Goal: Task Accomplishment & Management: Manage account settings

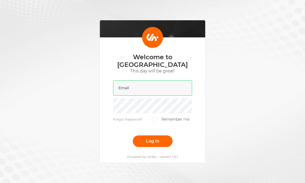
click at [141, 82] on input "email" at bounding box center [152, 87] width 79 height 15
type input "[EMAIL_ADDRESS][DOMAIN_NAME]"
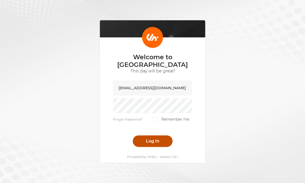
click at [148, 140] on div "Welcome to [GEOGRAPHIC_DATA] This day will be great! [EMAIL_ADDRESS][DOMAIN_NAM…" at bounding box center [152, 93] width 305 height 187
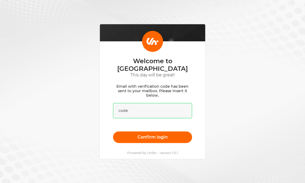
click at [138, 109] on input "text" at bounding box center [152, 110] width 79 height 15
type input "[EMAIL_ADDRESS][DOMAIN_NAME]"
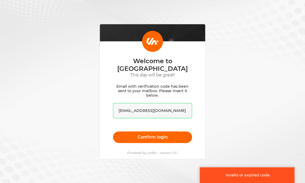
click at [156, 110] on input "[EMAIL_ADDRESS][DOMAIN_NAME]" at bounding box center [152, 110] width 79 height 15
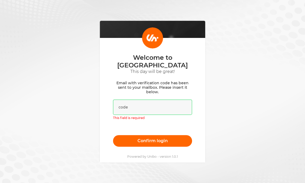
click at [123, 103] on input "text" at bounding box center [152, 107] width 79 height 15
paste input "174581"
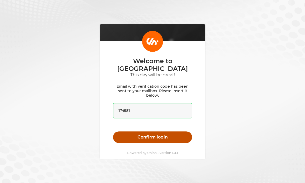
type input "174581"
click at [149, 136] on button "Confirm login" at bounding box center [152, 138] width 79 height 12
